Goal: Task Accomplishment & Management: Manage account settings

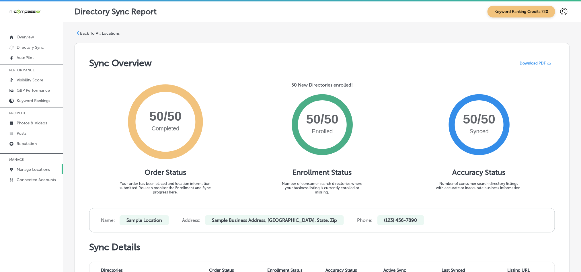
click at [30, 167] on p "Manage Locations" at bounding box center [33, 169] width 33 height 5
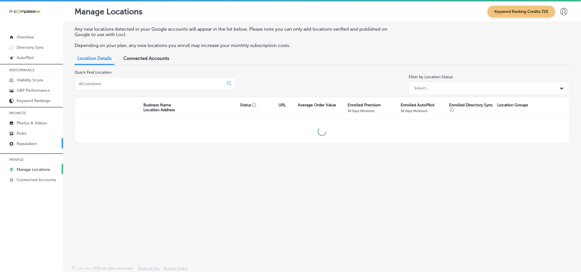
click at [21, 141] on p "Reputation" at bounding box center [27, 143] width 20 height 5
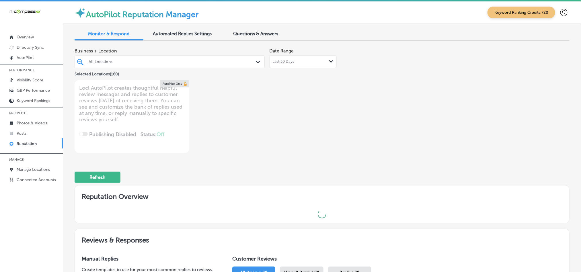
click at [251, 61] on div "All Locations" at bounding box center [173, 61] width 168 height 5
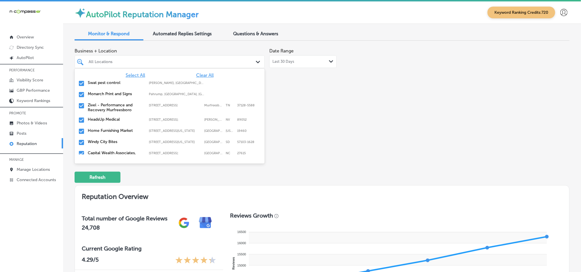
click at [196, 75] on span "Clear All" at bounding box center [204, 75] width 17 height 5
click at [82, 83] on input "checkbox" at bounding box center [81, 83] width 7 height 7
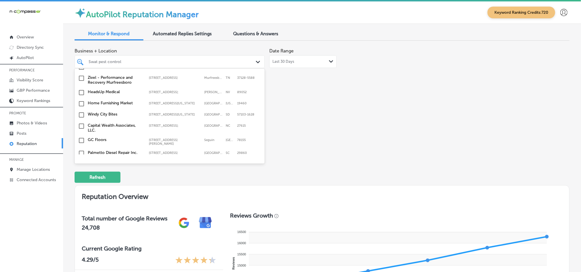
scroll to position [29, 0]
click at [81, 104] on input "checkbox" at bounding box center [81, 102] width 7 height 7
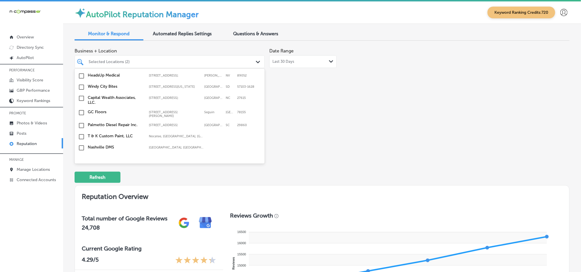
scroll to position [57, 0]
click at [81, 89] on input "checkbox" at bounding box center [81, 85] width 7 height 7
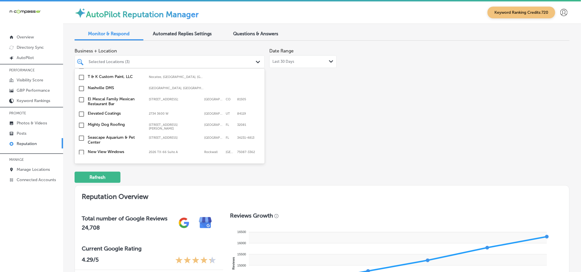
scroll to position [143, 0]
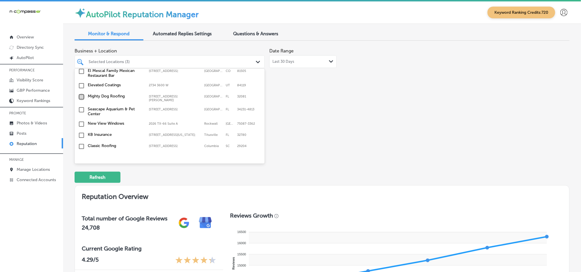
click at [81, 98] on input "checkbox" at bounding box center [81, 96] width 7 height 7
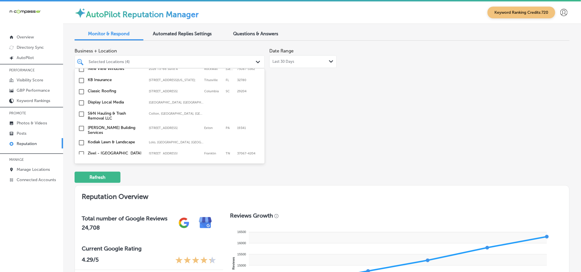
scroll to position [201, 0]
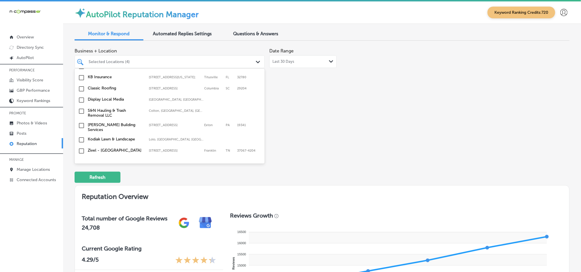
click at [79, 78] on input "checkbox" at bounding box center [81, 77] width 7 height 7
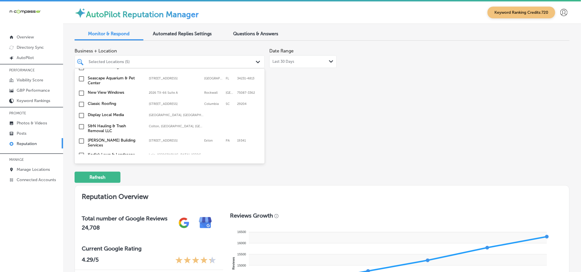
scroll to position [186, 0]
click at [79, 116] on input "checkbox" at bounding box center [81, 114] width 7 height 7
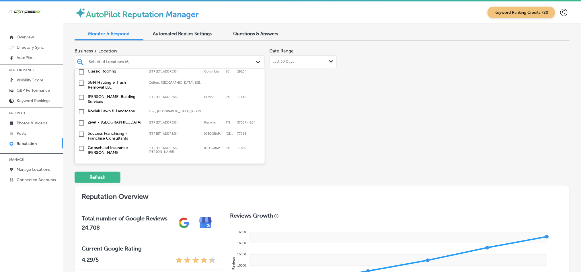
scroll to position [229, 0]
click at [80, 110] on input "checkbox" at bounding box center [81, 111] width 7 height 7
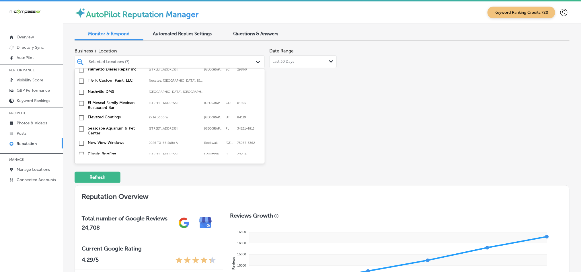
scroll to position [158, 0]
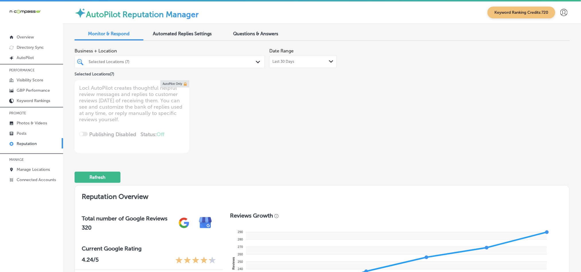
click at [170, 61] on div "Selected Locations (7)" at bounding box center [173, 61] width 168 height 5
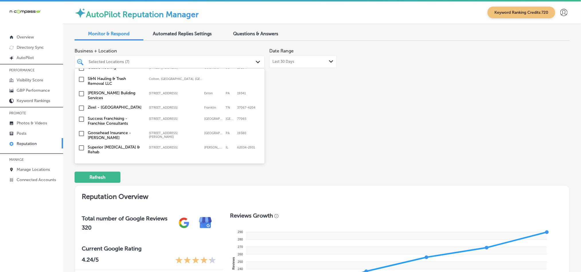
scroll to position [272, 0]
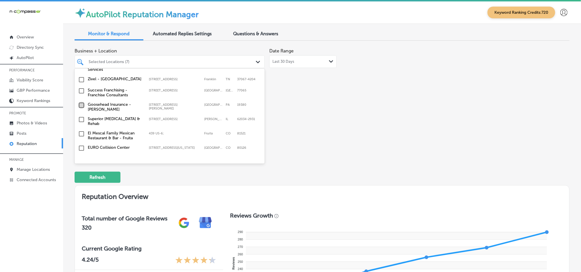
click at [82, 104] on input "checkbox" at bounding box center [81, 105] width 7 height 7
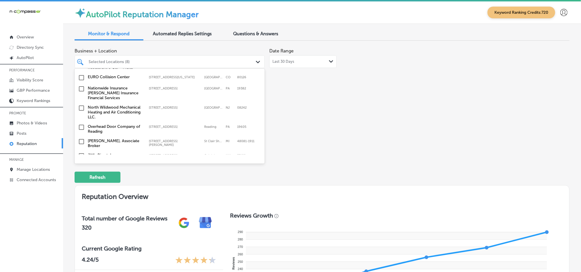
scroll to position [344, 0]
click at [81, 86] on input "checkbox" at bounding box center [81, 87] width 7 height 7
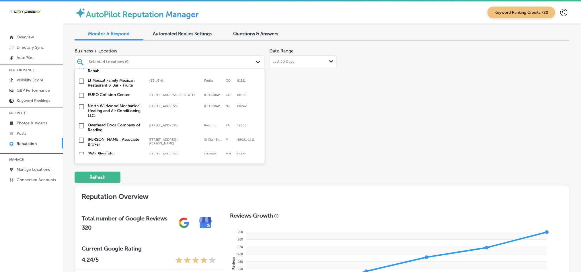
click at [82, 103] on input "checkbox" at bounding box center [81, 106] width 7 height 7
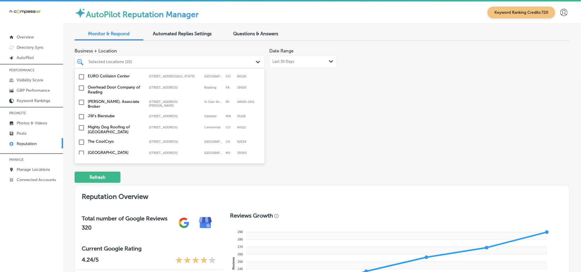
scroll to position [387, 0]
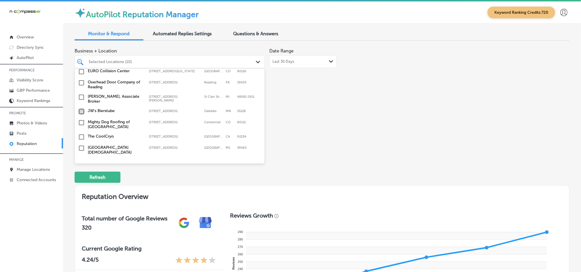
click at [82, 109] on input "checkbox" at bounding box center [81, 111] width 7 height 7
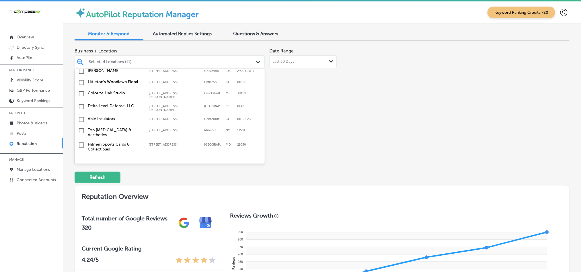
scroll to position [502, 0]
click at [81, 115] on input "checkbox" at bounding box center [81, 118] width 7 height 7
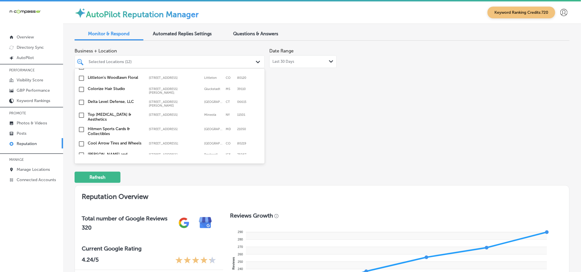
click at [81, 112] on input "checkbox" at bounding box center [81, 115] width 7 height 7
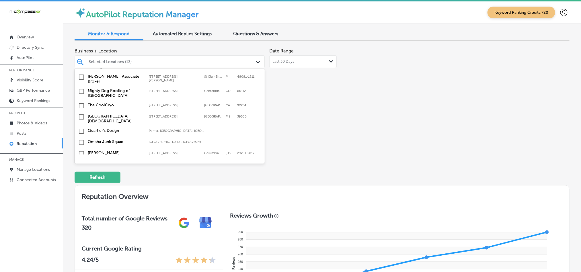
scroll to position [444, 0]
click at [81, 89] on input "checkbox" at bounding box center [81, 91] width 7 height 7
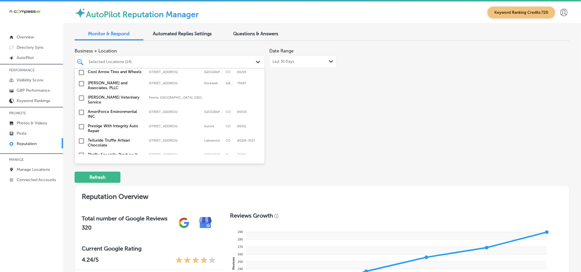
scroll to position [588, 0]
click at [79, 80] on input "checkbox" at bounding box center [81, 83] width 7 height 7
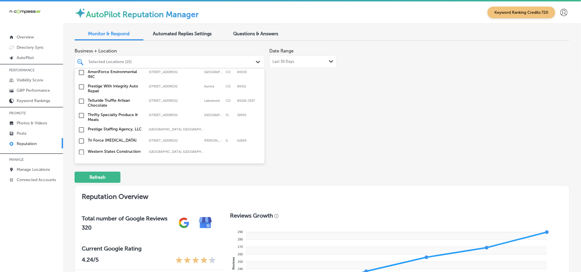
scroll to position [631, 0]
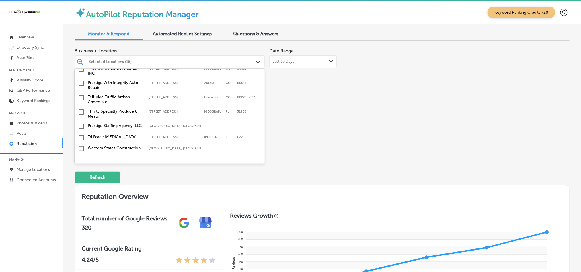
click at [80, 109] on input "checkbox" at bounding box center [81, 112] width 7 height 7
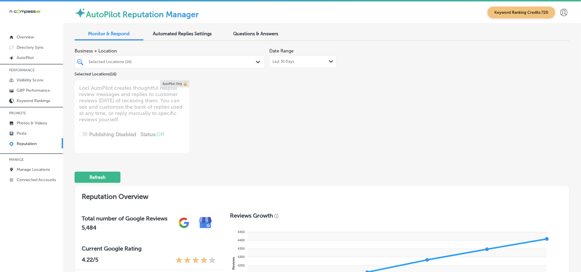
click at [250, 63] on div "Selected Locations (16)" at bounding box center [173, 61] width 168 height 5
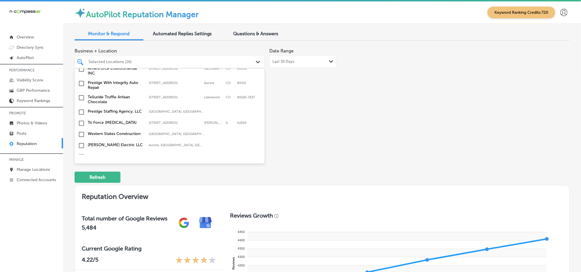
scroll to position [659, 0]
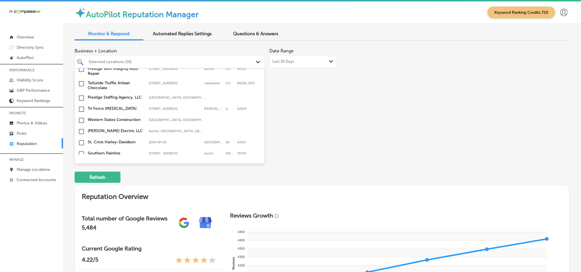
click at [81, 106] on input "checkbox" at bounding box center [81, 109] width 7 height 7
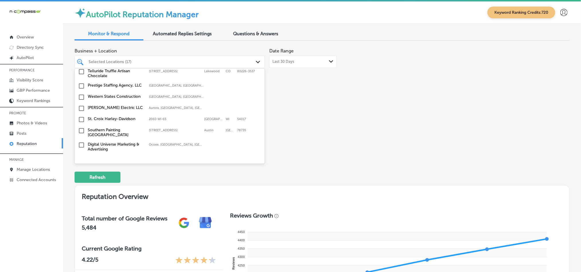
scroll to position [688, 0]
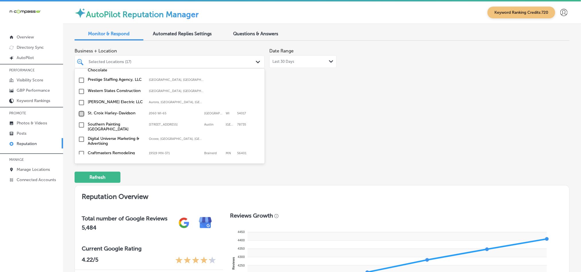
click at [80, 110] on input "checkbox" at bounding box center [81, 113] width 7 height 7
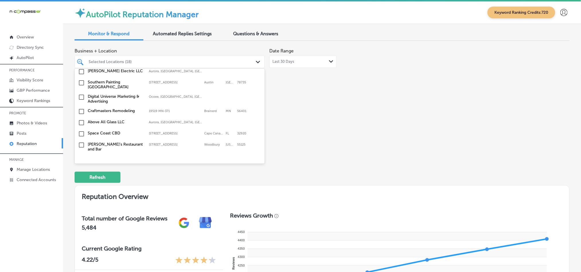
scroll to position [731, 0]
click at [81, 107] on input "checkbox" at bounding box center [81, 110] width 7 height 7
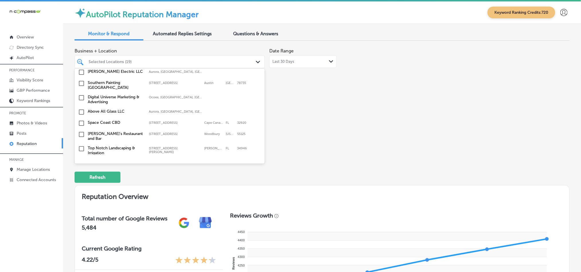
scroll to position [745, 0]
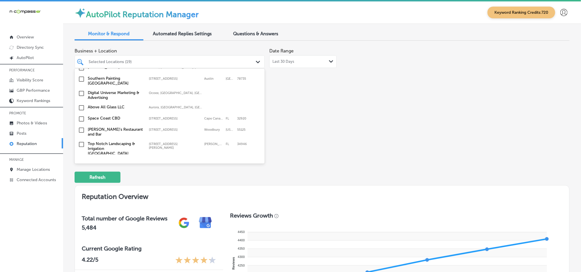
click at [81, 116] on input "checkbox" at bounding box center [81, 119] width 7 height 7
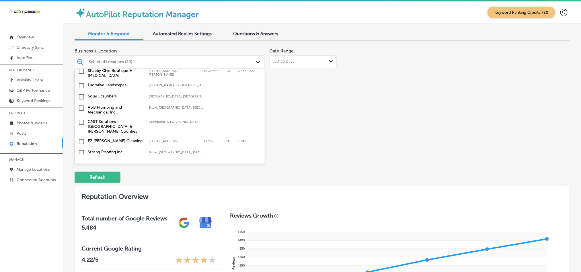
scroll to position [889, 0]
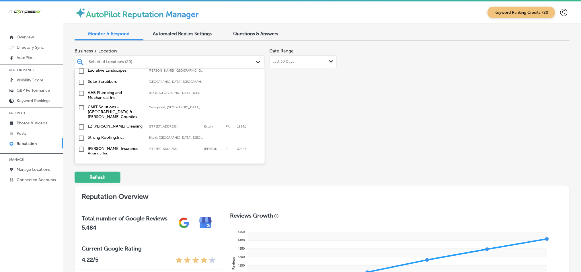
click at [81, 124] on input "checkbox" at bounding box center [81, 127] width 7 height 7
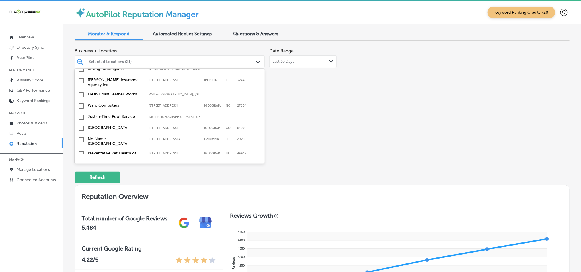
scroll to position [961, 0]
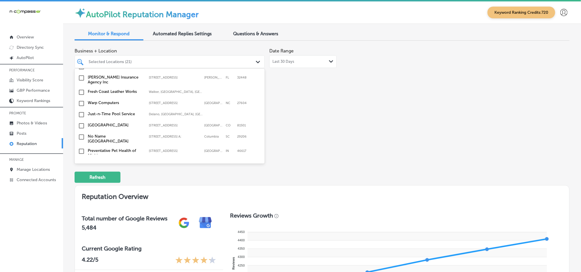
click at [80, 111] on input "checkbox" at bounding box center [81, 114] width 7 height 7
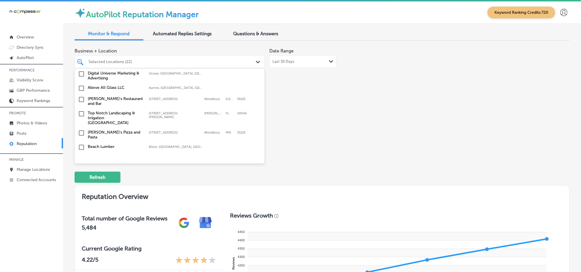
scroll to position [803, 0]
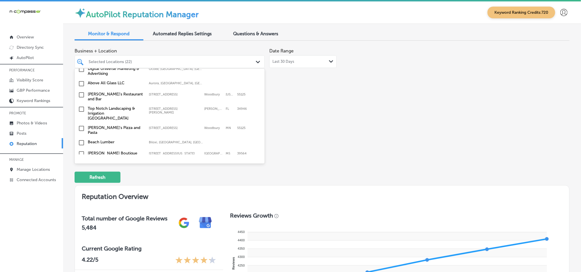
click at [80, 106] on input "checkbox" at bounding box center [81, 109] width 7 height 7
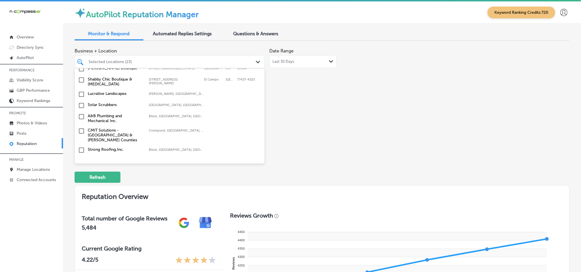
scroll to position [889, 0]
click at [81, 112] on input "checkbox" at bounding box center [81, 115] width 7 height 7
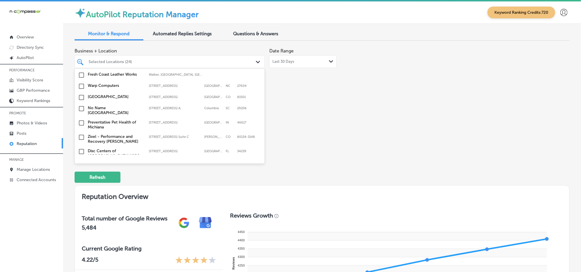
scroll to position [989, 0]
click at [80, 93] on input "checkbox" at bounding box center [81, 96] width 7 height 7
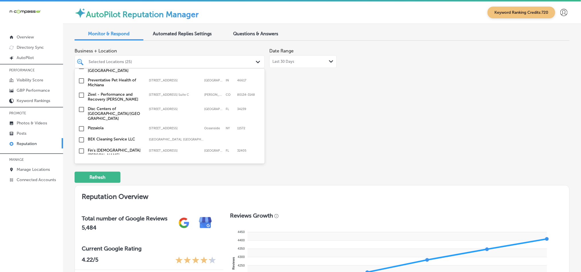
scroll to position [1033, 0]
click at [79, 146] on input "checkbox" at bounding box center [81, 149] width 7 height 7
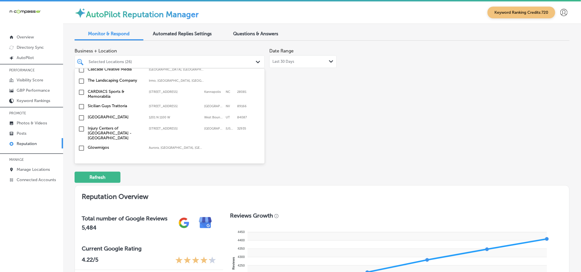
scroll to position [1147, 0]
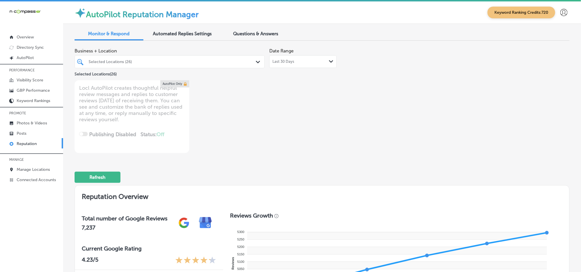
click at [252, 61] on div "Selected Locations (26) Path Created with Sketch." at bounding box center [170, 61] width 190 height 9
click at [256, 62] on icon "Path Created with Sketch." at bounding box center [258, 62] width 4 height 3
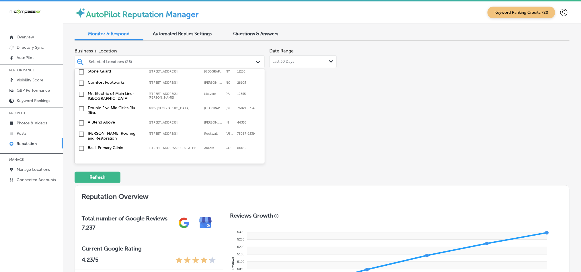
scroll to position [1903, 0]
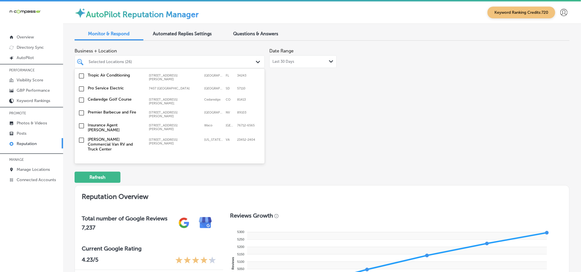
click at [80, 185] on input "checkbox" at bounding box center [81, 188] width 7 height 7
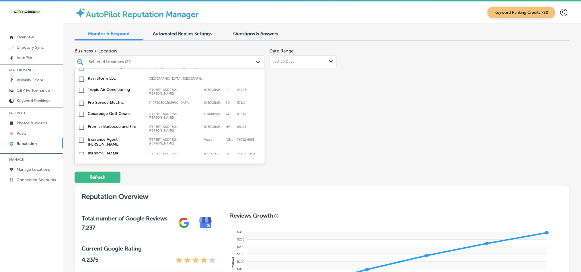
click at [82, 185] on input "checkbox" at bounding box center [81, 188] width 7 height 7
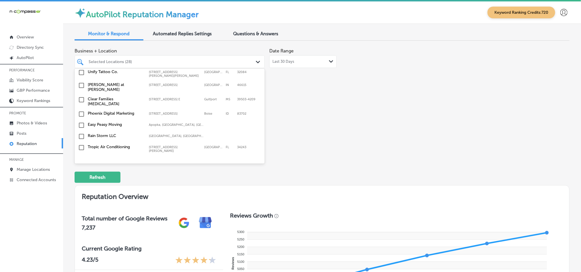
scroll to position [1831, 0]
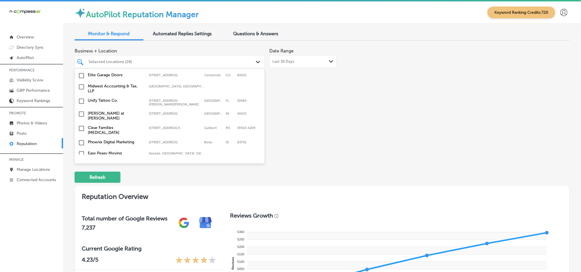
click at [80, 151] on input "checkbox" at bounding box center [81, 154] width 7 height 7
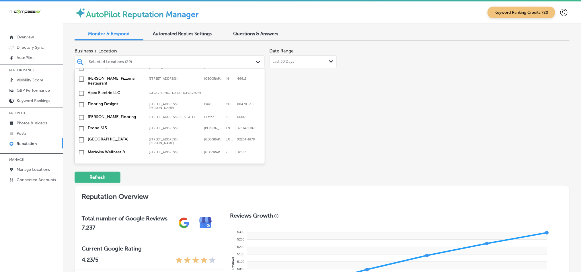
scroll to position [1450, 0]
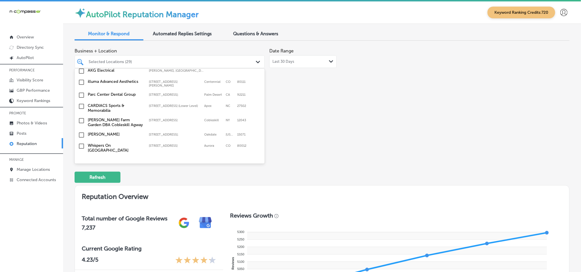
click at [83, 157] on input "checkbox" at bounding box center [81, 160] width 7 height 7
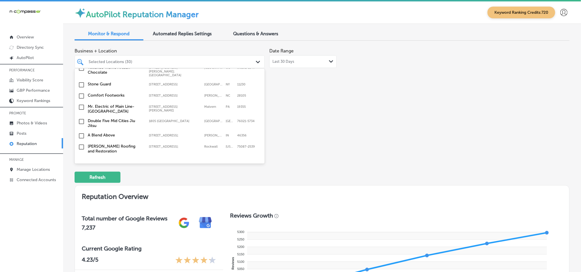
scroll to position [1745, 0]
click at [81, 170] on input "checkbox" at bounding box center [81, 173] width 7 height 7
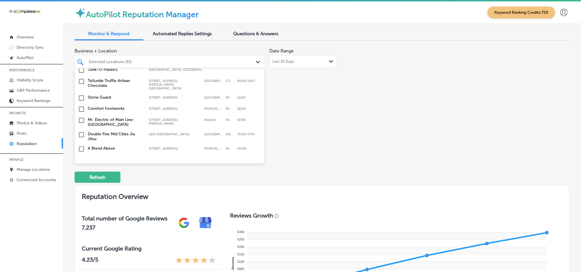
scroll to position [1731, 0]
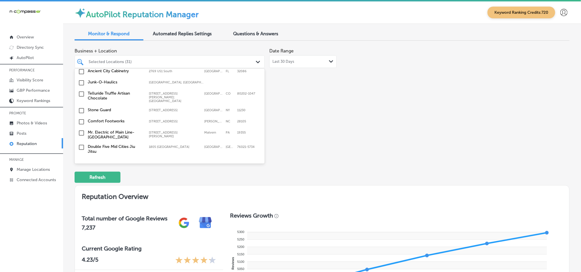
click at [83, 184] on input "checkbox" at bounding box center [81, 187] width 7 height 7
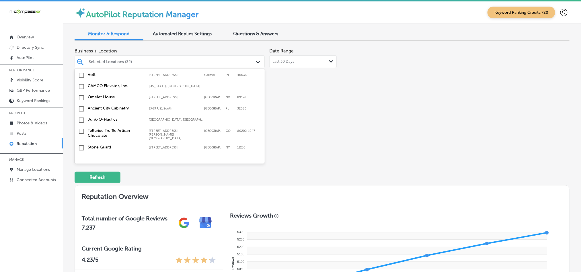
scroll to position [1702, 0]
click at [82, 184] on input "checkbox" at bounding box center [81, 187] width 7 height 7
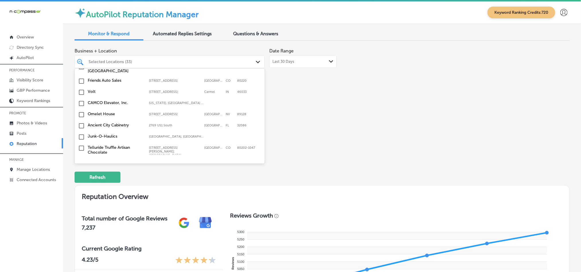
click at [82, 173] on input "checkbox" at bounding box center [81, 176] width 7 height 7
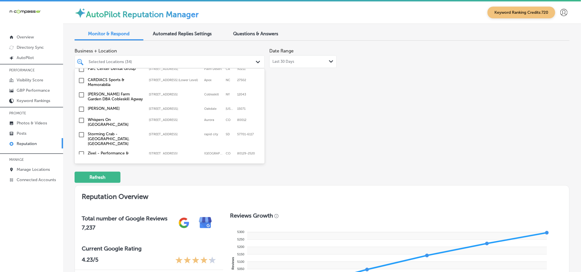
scroll to position [1530, 0]
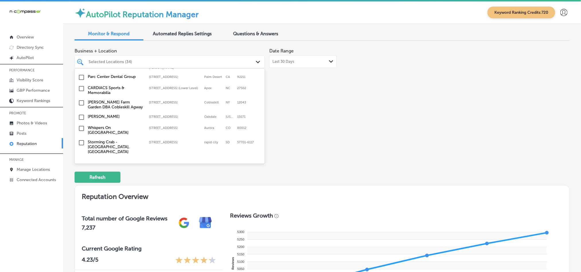
click at [80, 125] on input "checkbox" at bounding box center [81, 128] width 7 height 7
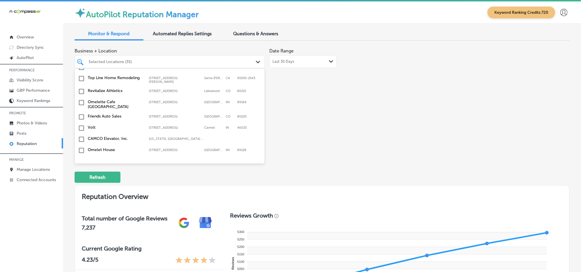
scroll to position [1674, 0]
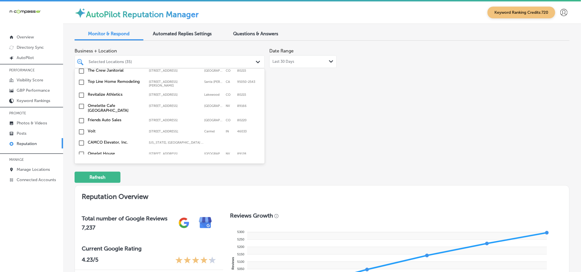
click at [80, 173] on input "checkbox" at bounding box center [81, 176] width 7 height 7
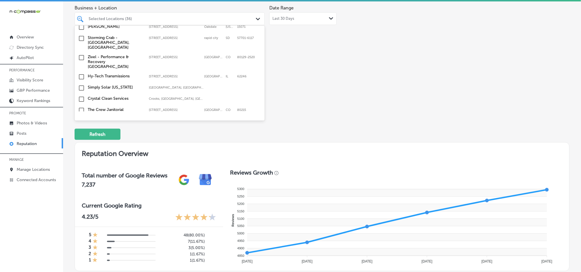
scroll to position [1602, 0]
click at [81, 119] on input "checkbox" at bounding box center [81, 122] width 7 height 7
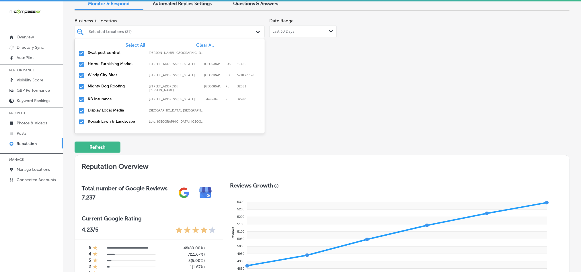
scroll to position [29, 0]
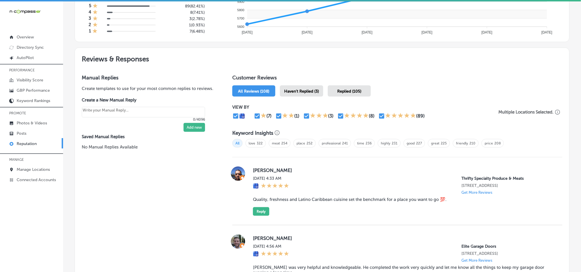
click at [306, 89] on span "Haven't Replied (3)" at bounding box center [301, 91] width 35 height 5
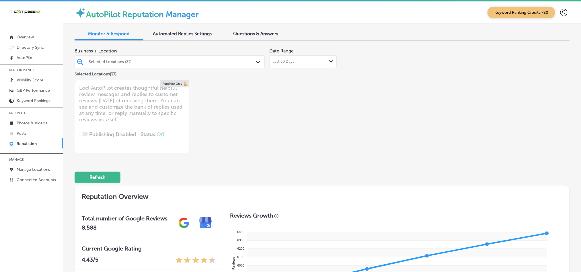
click at [291, 65] on div "Last 30 Days Path Created with Sketch." at bounding box center [302, 61] width 67 height 13
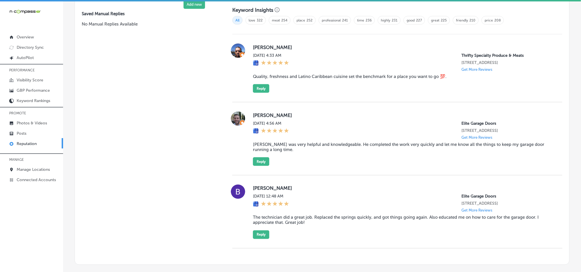
scroll to position [401, 0]
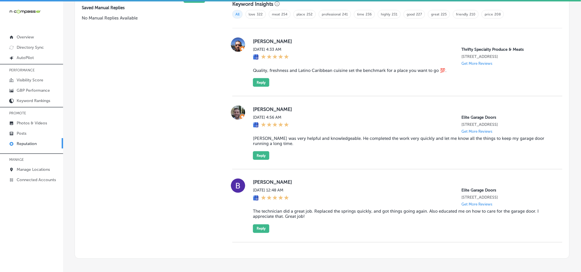
drag, startPoint x: 251, startPoint y: 38, endPoint x: 286, endPoint y: 38, distance: 34.7
click at [286, 38] on label "[PERSON_NAME]" at bounding box center [403, 41] width 300 height 6
copy label "[PERSON_NAME]"
click at [246, 67] on div "[PERSON_NAME][DATE] 4:33 AM Thrifty Specialty Produce & Meats [STREET_ADDRESS] …" at bounding box center [397, 62] width 330 height 49
drag, startPoint x: 249, startPoint y: 67, endPoint x: 454, endPoint y: 71, distance: 204.8
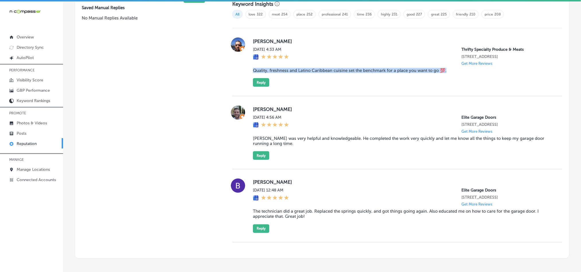
click at [454, 71] on div "[PERSON_NAME][DATE] 4:33 AM Thrifty Specialty Produce & Meats [STREET_ADDRESS] …" at bounding box center [397, 62] width 330 height 49
copy blockquote "Quality, freshness and Latino Caribbean cuisine set the benchmark for a place y…"
click at [339, 81] on div "[PERSON_NAME][DATE] 4:33 AM Thrifty Specialty Produce & Meats [STREET_ADDRESS] …" at bounding box center [403, 62] width 300 height 49
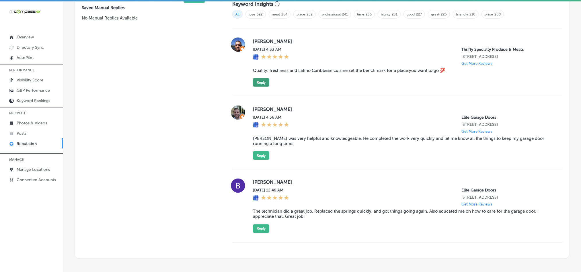
click at [259, 81] on button "Reply" at bounding box center [261, 82] width 16 height 9
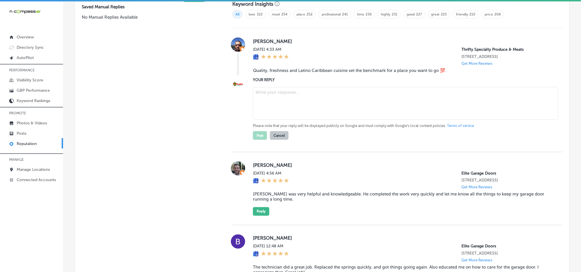
scroll to position [400, 0]
type textarea "x"
click at [295, 105] on textarea at bounding box center [405, 104] width 305 height 33
paste textarea "Thank you for the 5-star review, [PERSON_NAME]! We're thrilled you enjoy the qu…"
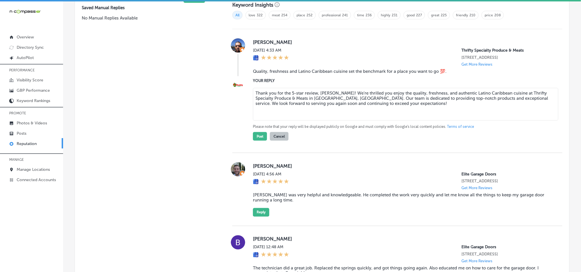
click at [358, 92] on textarea "Thank you for the 5-star review, [PERSON_NAME]! We're thrilled you enjoy the qu…" at bounding box center [405, 104] width 305 height 33
type textarea "Thank you for the 5-star review, [PERSON_NAME]! We're glad you enjoy the qualit…"
click at [259, 136] on button "Post" at bounding box center [260, 136] width 14 height 9
type textarea "x"
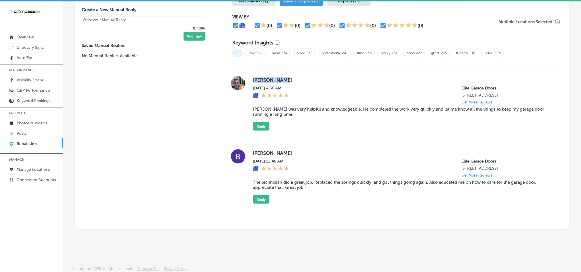
drag, startPoint x: 251, startPoint y: 80, endPoint x: 295, endPoint y: 79, distance: 43.9
click at [295, 79] on label "[PERSON_NAME]" at bounding box center [403, 80] width 300 height 6
copy label "[PERSON_NAME]"
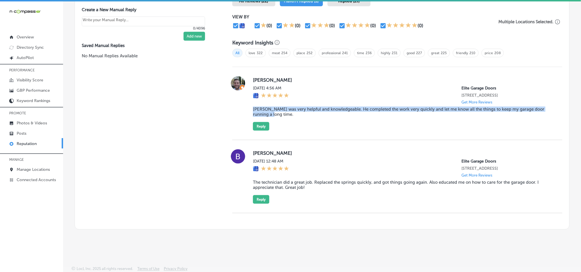
drag, startPoint x: 250, startPoint y: 106, endPoint x: 275, endPoint y: 116, distance: 26.3
click at [275, 116] on div "[PERSON_NAME][DATE] 4:56 AM Elite Garage Doors [STREET_ADDRESS] Get More Review…" at bounding box center [397, 103] width 330 height 54
copy blockquote "[PERSON_NAME] was very helpful and knowledgeable. He completed the work very qu…"
click at [370, 126] on div "[PERSON_NAME][DATE] 4:56 AM Elite Garage Doors [STREET_ADDRESS] Get More Review…" at bounding box center [403, 103] width 300 height 54
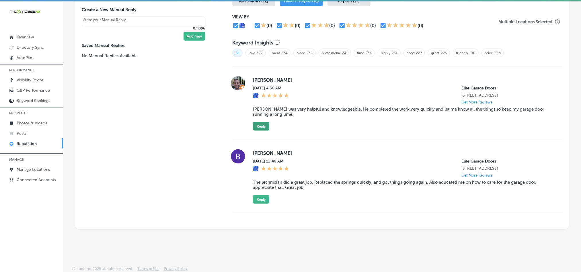
click at [262, 123] on button "Reply" at bounding box center [261, 126] width 16 height 9
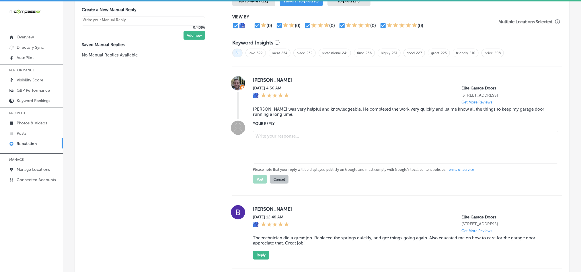
click at [295, 145] on textarea at bounding box center [405, 147] width 305 height 33
paste textarea "Thank you for the positive review, [PERSON_NAME]! We're glad to hear that [PERS…"
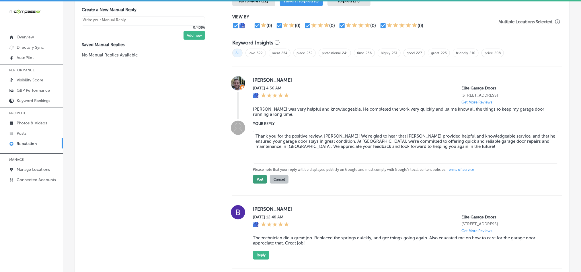
type textarea "Thank you for the positive review, [PERSON_NAME]! We're glad to hear that [PERS…"
click at [256, 176] on button "Post" at bounding box center [260, 179] width 14 height 9
type textarea "x"
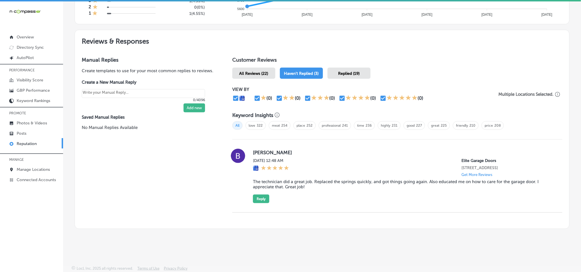
scroll to position [289, 0]
drag, startPoint x: 268, startPoint y: 151, endPoint x: 276, endPoint y: 151, distance: 8.1
click at [276, 151] on div "[PERSON_NAME][DATE] 12:48 AM Elite Garage Doors [STREET_ADDRESS] Get More Revie…" at bounding box center [397, 177] width 330 height 54
copy label "[PERSON_NAME]"
click at [320, 184] on blockquote "The technician did a great job. Replaced the springs quickly, and got things go…" at bounding box center [403, 185] width 300 height 10
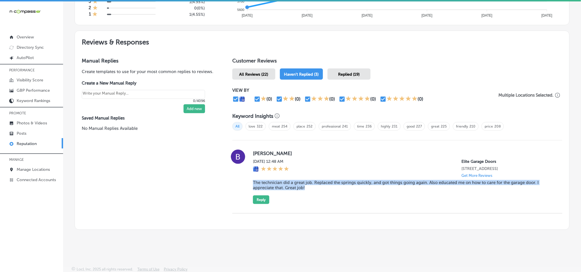
drag, startPoint x: 252, startPoint y: 181, endPoint x: 308, endPoint y: 188, distance: 56.6
click at [308, 188] on blockquote "The technician did a great job. Replaced the springs quickly, and got things go…" at bounding box center [403, 185] width 300 height 10
copy blockquote "The technician did a great job. Replaced the springs quickly, and got things go…"
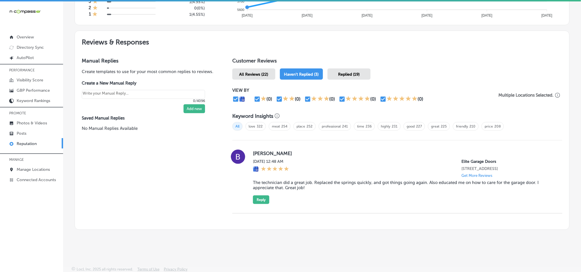
click at [336, 160] on div "[DATE] 12:48 AM Elite Garage Doors [STREET_ADDRESS] Get More Reviews" at bounding box center [403, 168] width 300 height 19
click at [262, 198] on button "Reply" at bounding box center [261, 200] width 16 height 9
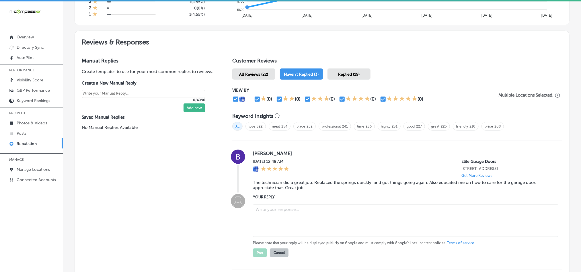
click at [274, 206] on textarea at bounding box center [405, 220] width 305 height 33
paste textarea "Thank you for the great review, [PERSON_NAME]! We're happy to hear that our tec…"
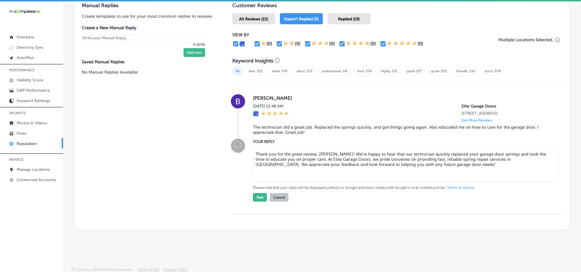
scroll to position [345, 0]
type textarea "Thank you for the great review, [PERSON_NAME]! We're happy to hear that our tec…"
click at [256, 195] on button "Post" at bounding box center [260, 196] width 14 height 9
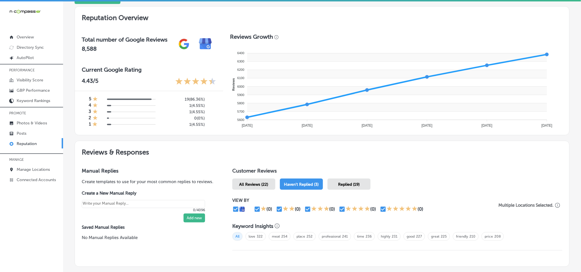
scroll to position [172, 0]
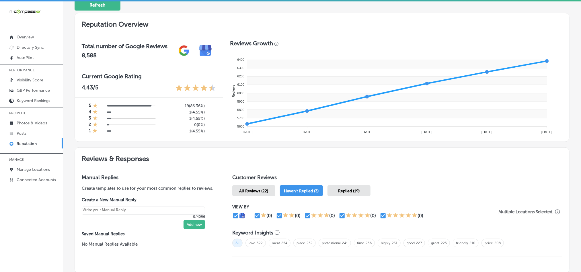
click at [249, 189] on span "All Reviews (22)" at bounding box center [253, 191] width 29 height 5
click at [297, 189] on span "Haven't Replied (0)" at bounding box center [301, 191] width 35 height 5
type textarea "x"
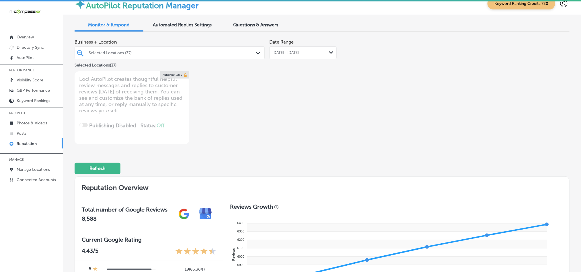
scroll to position [0, 0]
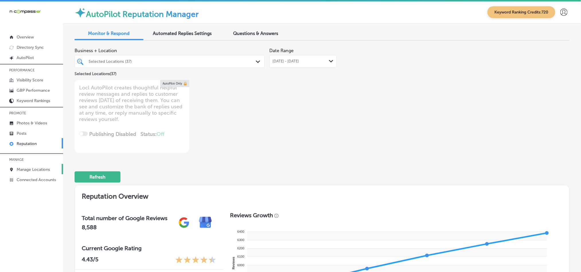
click at [40, 170] on p "Manage Locations" at bounding box center [33, 169] width 33 height 5
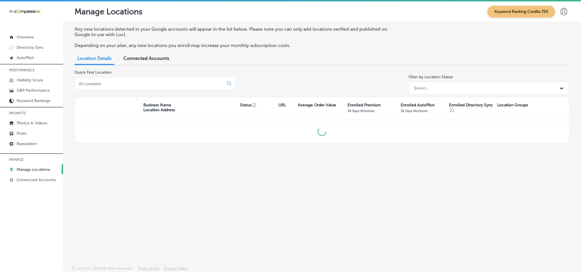
click at [163, 82] on input at bounding box center [150, 83] width 144 height 5
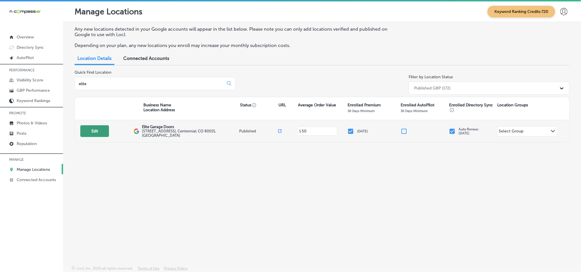
type input "elite"
click at [91, 128] on button "Edit" at bounding box center [94, 131] width 29 height 12
select select "US"
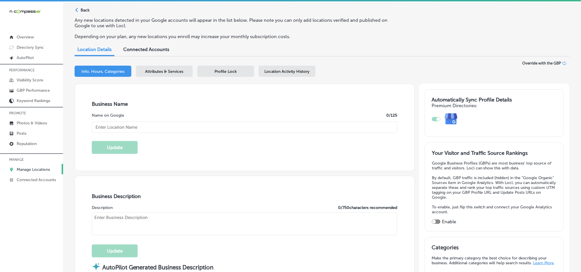
type input "Elite Garage Doors"
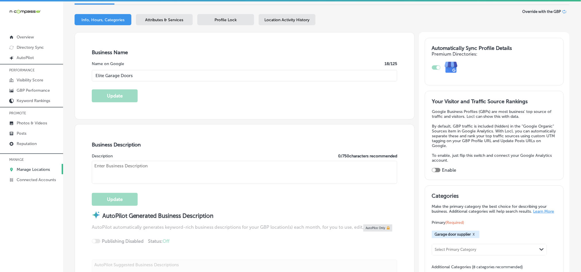
type input "[STREET_ADDRESS]"
type input "Centennial"
type input "80015"
type input "US"
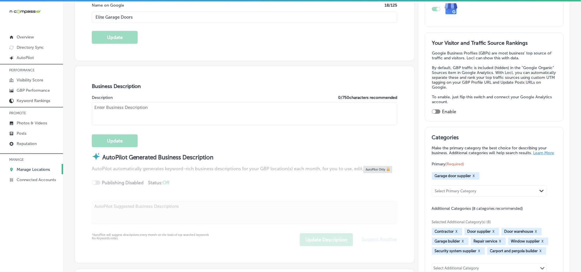
checkbox input "true"
type input "[URL][DOMAIN_NAME]"
type textarea "Elite Garage Doors, located in [GEOGRAPHIC_DATA], [GEOGRAPHIC_DATA], offers hig…"
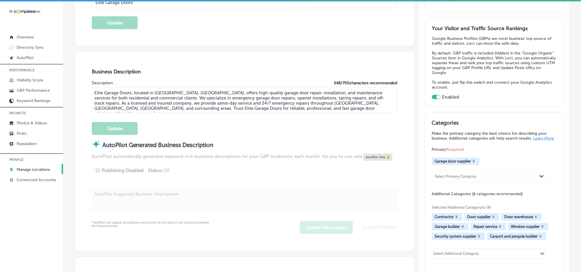
type input "[PHONE_NUMBER]"
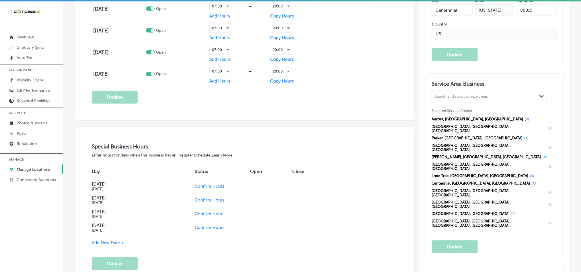
scroll to position [559, 0]
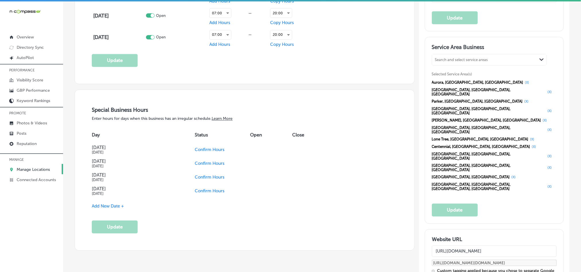
click at [541, 118] on button "(X)" at bounding box center [545, 120] width 8 height 5
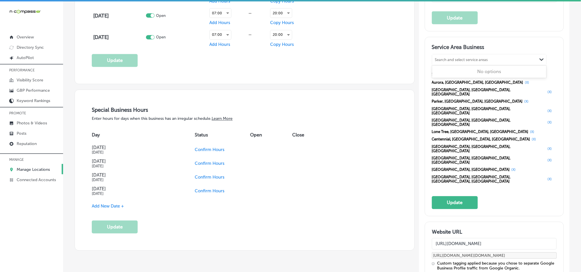
click at [484, 62] on div "Search and select service areas" at bounding box center [461, 60] width 53 height 4
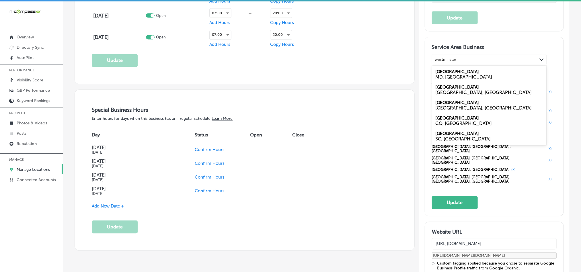
click at [452, 121] on label "[GEOGRAPHIC_DATA]" at bounding box center [458, 118] width 44 height 5
type input "westminster"
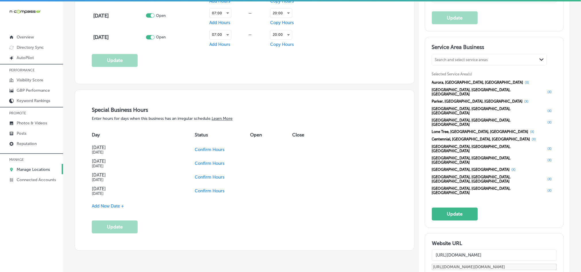
click at [455, 62] on div "Search and select service areas" at bounding box center [461, 60] width 53 height 4
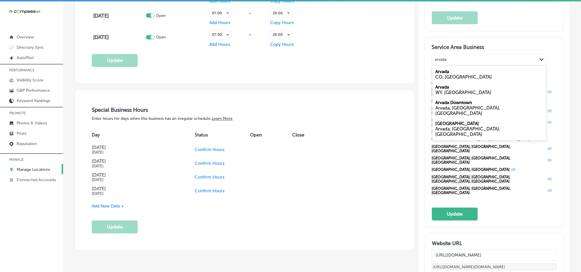
click at [454, 80] on div "CO, [GEOGRAPHIC_DATA]" at bounding box center [489, 77] width 107 height 5
type input "arvada"
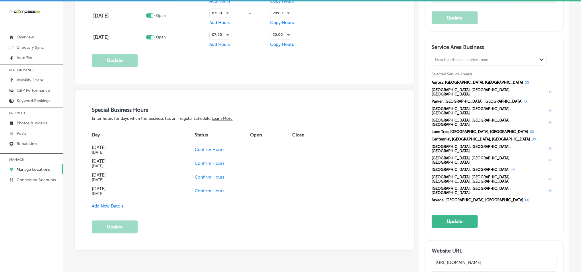
click at [466, 62] on div "Search and select service areas" at bounding box center [461, 60] width 53 height 4
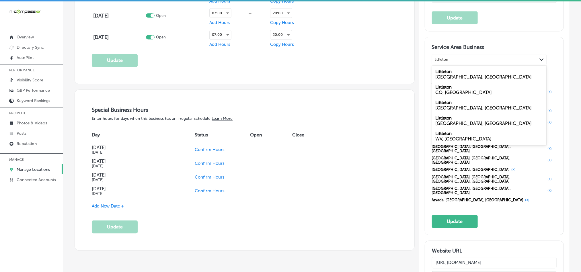
click at [457, 96] on div "CO, [GEOGRAPHIC_DATA]" at bounding box center [489, 92] width 107 height 5
type input "littleton"
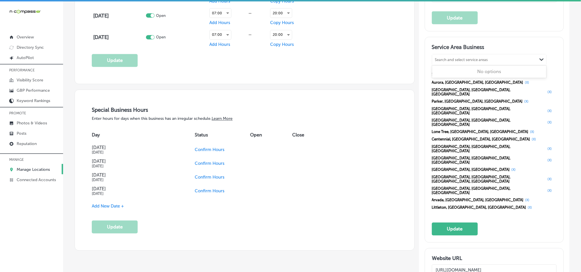
click at [445, 62] on div "Search and select service areas" at bounding box center [461, 60] width 53 height 4
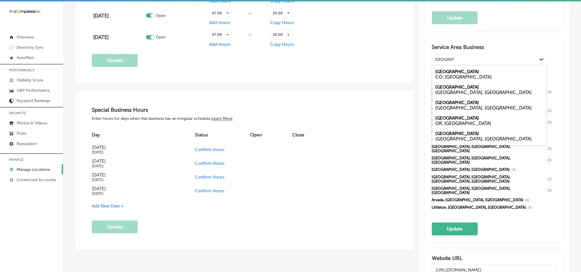
click at [457, 80] on div "CO, [GEOGRAPHIC_DATA]" at bounding box center [489, 77] width 107 height 5
type input "[GEOGRAPHIC_DATA]"
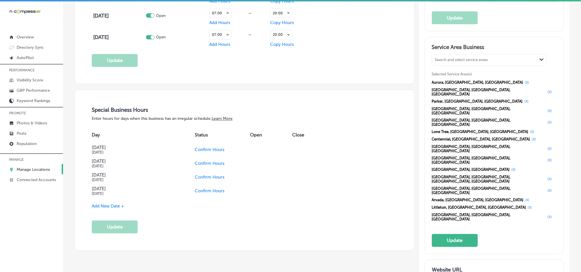
click at [445, 62] on div "Search and select service areas" at bounding box center [461, 60] width 53 height 4
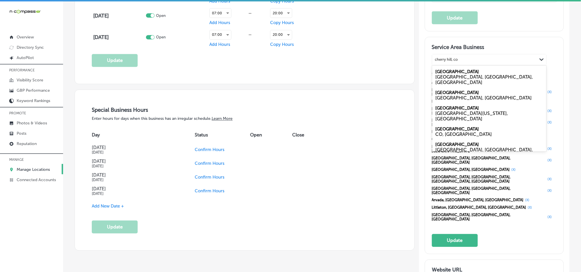
click at [472, 132] on div "CO, [GEOGRAPHIC_DATA]" at bounding box center [489, 134] width 107 height 5
type input "cherry hill, co"
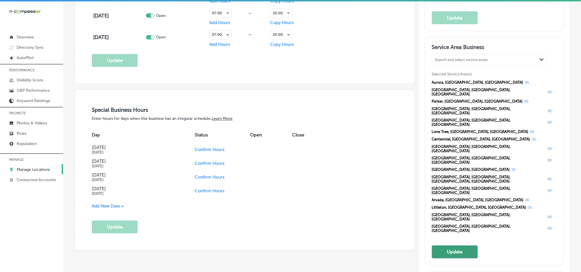
click at [447, 246] on button "Update" at bounding box center [455, 252] width 46 height 13
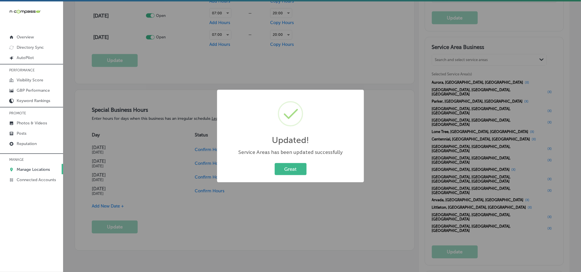
scroll to position [560, 0]
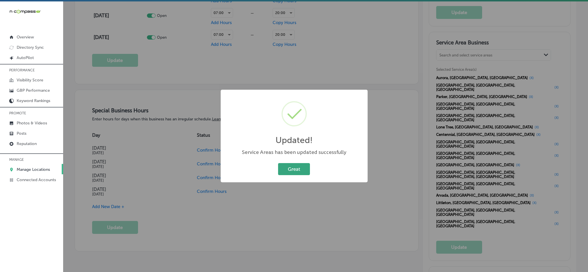
click at [295, 165] on button "Great" at bounding box center [294, 169] width 32 height 12
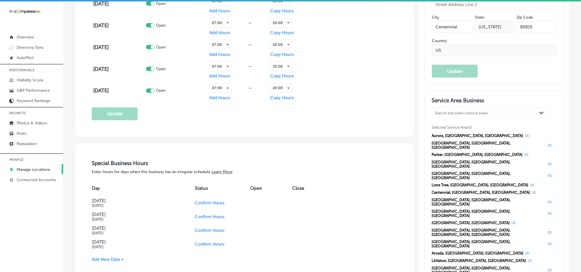
scroll to position [502, 0]
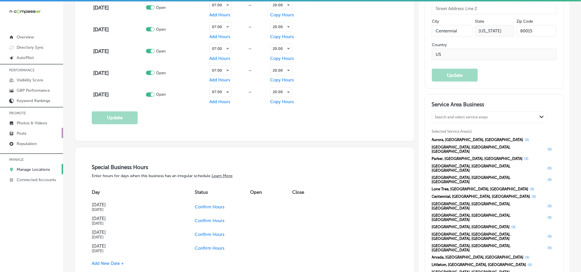
click at [40, 132] on link "Posts" at bounding box center [31, 133] width 63 height 10
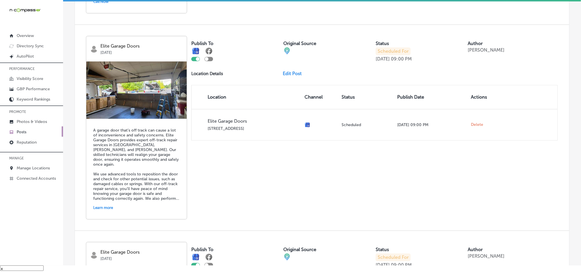
scroll to position [593, 0]
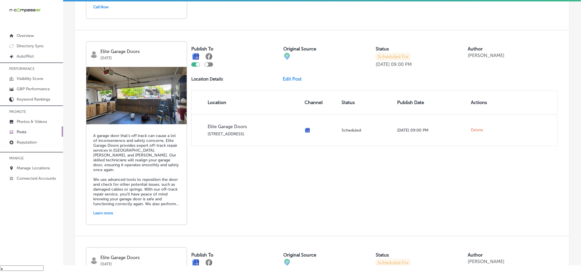
click at [287, 76] on link "Edit Post" at bounding box center [295, 78] width 24 height 5
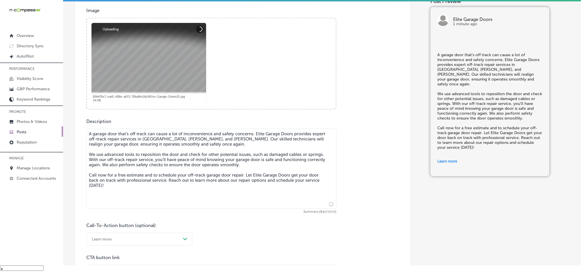
scroll to position [215, 0]
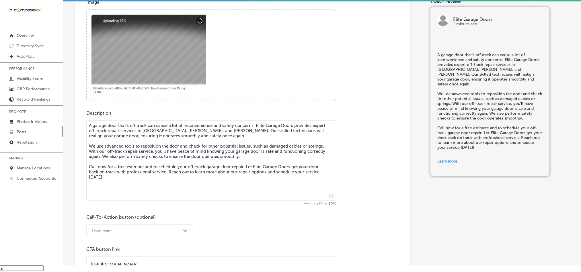
checkbox input "true"
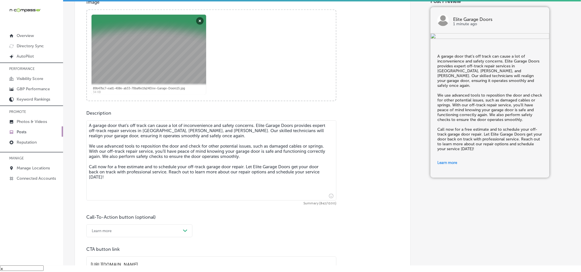
click at [292, 143] on textarea "A garage door that’s off track can cause a lot of inconvenience and safety conc…" at bounding box center [211, 160] width 250 height 80
click at [190, 132] on textarea "A garage door that’s off track can cause a lot of inconvenience and safety conc…" at bounding box center [211, 160] width 250 height 80
paste textarea "[GEOGRAPHIC_DATA]"
type textarea "A garage door that’s off track can cause a lot of inconvenience and safety conc…"
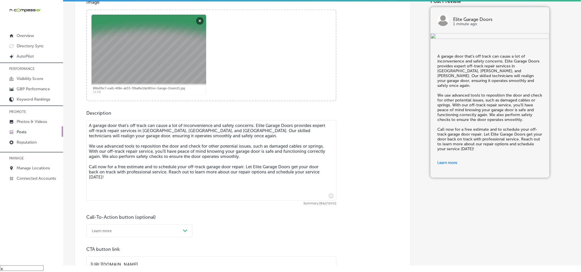
checkbox input "true"
click at [231, 141] on textarea "A garage door that’s off track can cause a lot of inconvenience and safety conc…" at bounding box center [211, 160] width 250 height 80
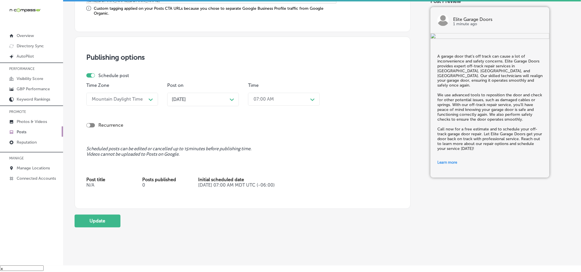
scroll to position [508, 0]
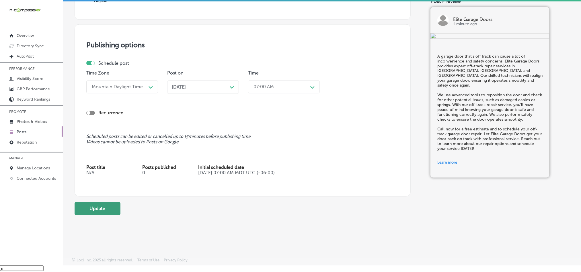
type textarea "A garage door that’s off track can cause a lot of inconvenience and safety conc…"
click at [103, 210] on button "Update" at bounding box center [98, 208] width 46 height 13
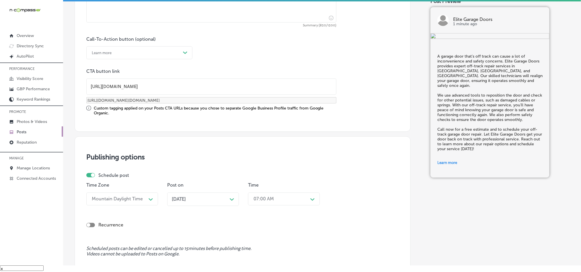
checkbox input "true"
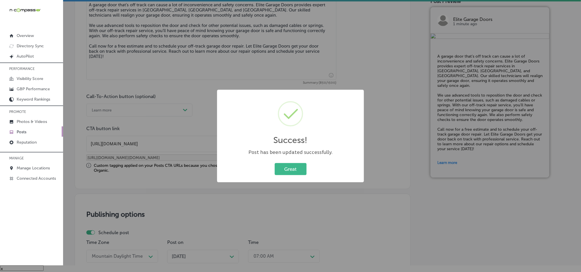
scroll to position [336, 0]
click at [292, 163] on button "Great" at bounding box center [291, 169] width 32 height 12
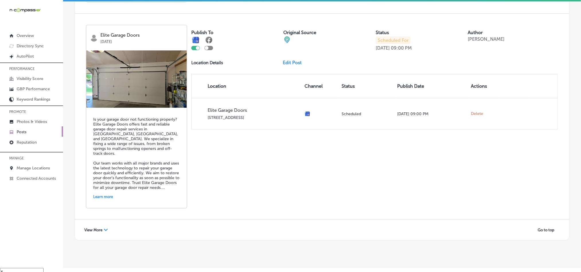
scroll to position [8, 0]
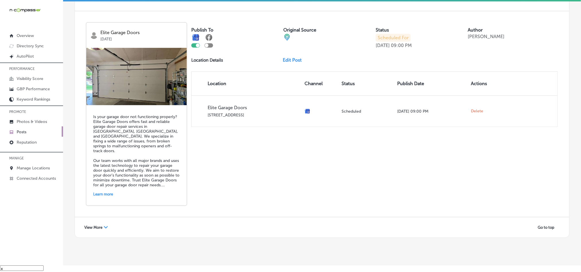
click at [103, 223] on div "View More Path Created with Sketch." at bounding box center [96, 227] width 31 height 9
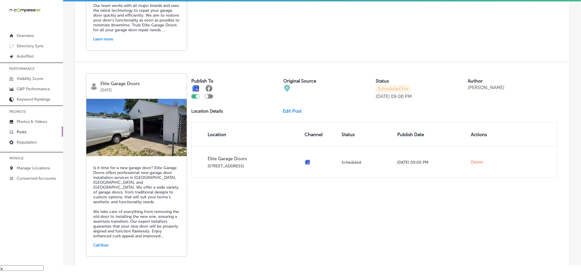
scroll to position [1434, 0]
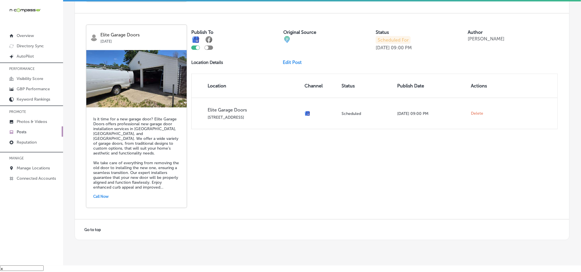
click at [286, 60] on link "Edit Post" at bounding box center [295, 62] width 24 height 5
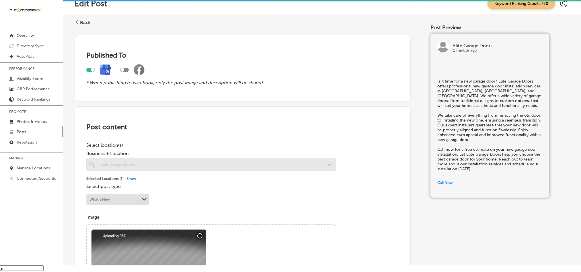
checkbox input "true"
drag, startPoint x: 339, startPoint y: 127, endPoint x: 274, endPoint y: 198, distance: 95.6
click at [339, 127] on h3 "Post content" at bounding box center [242, 127] width 313 height 8
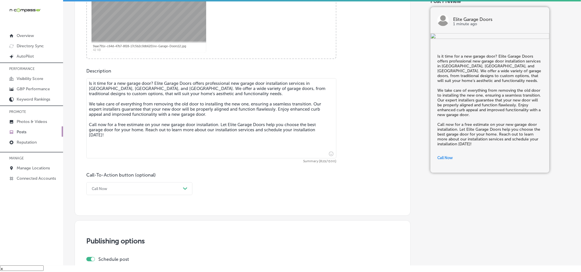
scroll to position [287, 0]
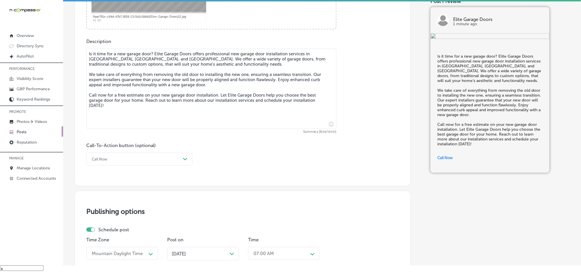
click at [159, 60] on textarea "Is it time for a new garage door? Elite Garage Doors offers professional new ga…" at bounding box center [211, 89] width 250 height 80
paste textarea "Arvada"
type textarea "Is it time for a new garage door? Elite Garage Doors offers professional new ga…"
checkbox input "true"
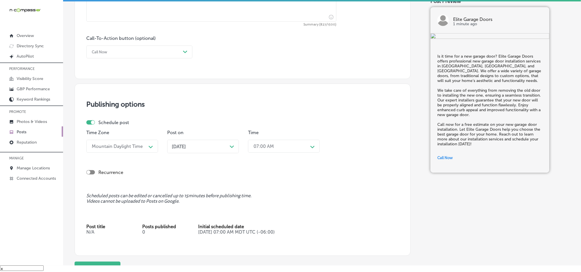
scroll to position [416, 0]
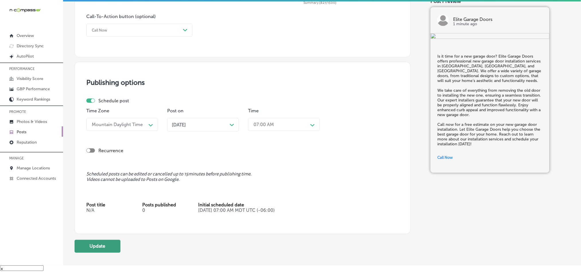
type textarea "Is it time for a new garage door? Elite Garage Doors offers professional new ga…"
click at [89, 246] on button "Update" at bounding box center [98, 246] width 46 height 13
checkbox input "true"
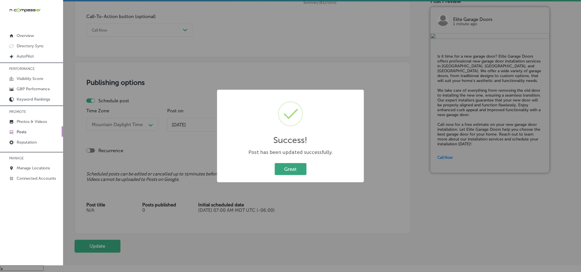
click at [284, 166] on button "Great" at bounding box center [291, 169] width 32 height 12
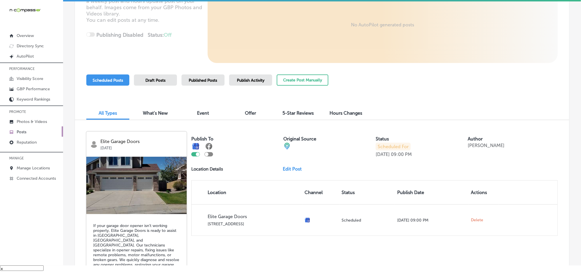
scroll to position [91, 0]
click at [208, 80] on span "Published Posts" at bounding box center [203, 80] width 28 height 5
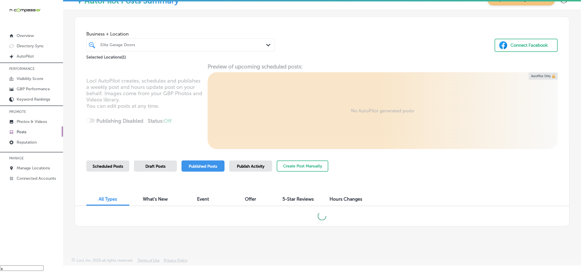
scroll to position [0, 0]
